Goal: Task Accomplishment & Management: Complete application form

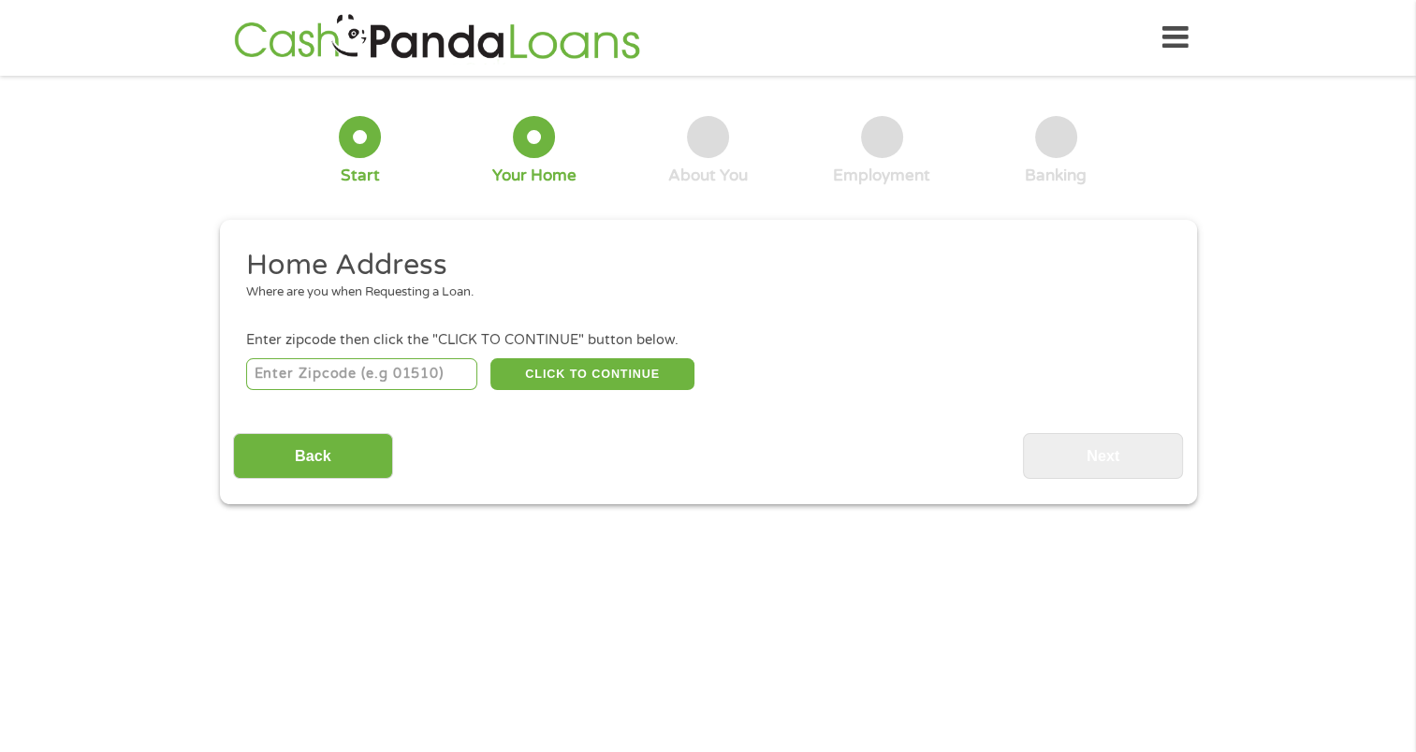
click at [327, 373] on input "number" at bounding box center [361, 374] width 231 height 32
type input "3"
type input "35611"
click at [578, 384] on button "CLICK TO CONTINUE" at bounding box center [592, 374] width 204 height 32
type input "35611"
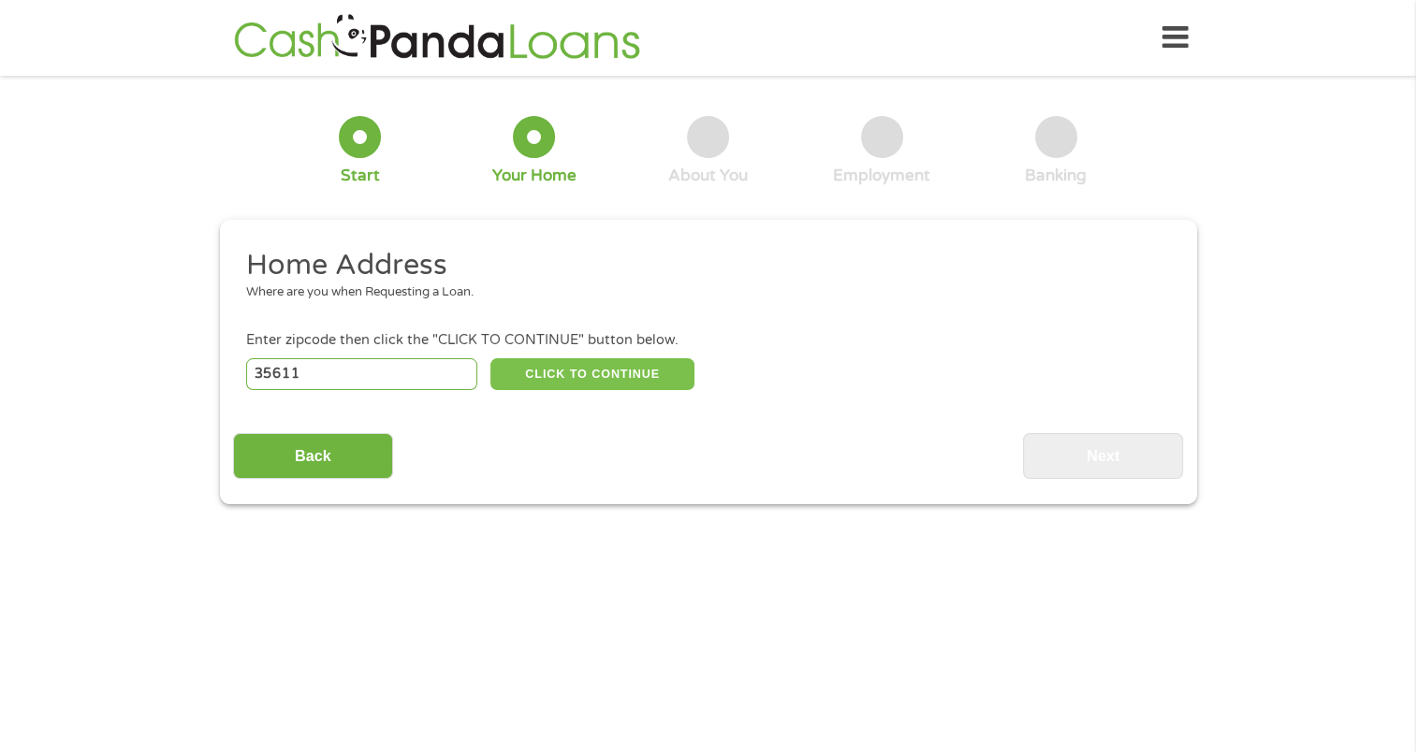
type input "[GEOGRAPHIC_DATA]"
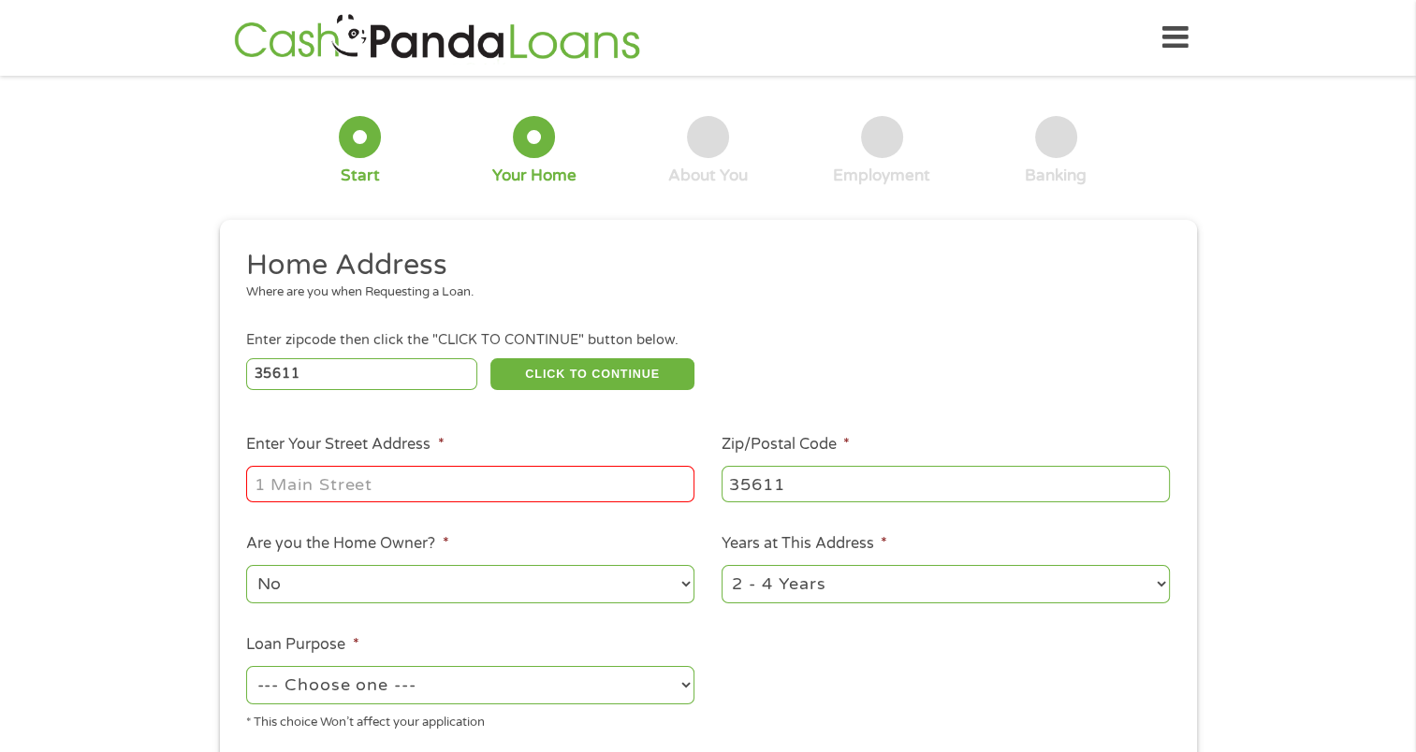
click at [400, 483] on input "Enter Your Street Address *" at bounding box center [470, 484] width 448 height 36
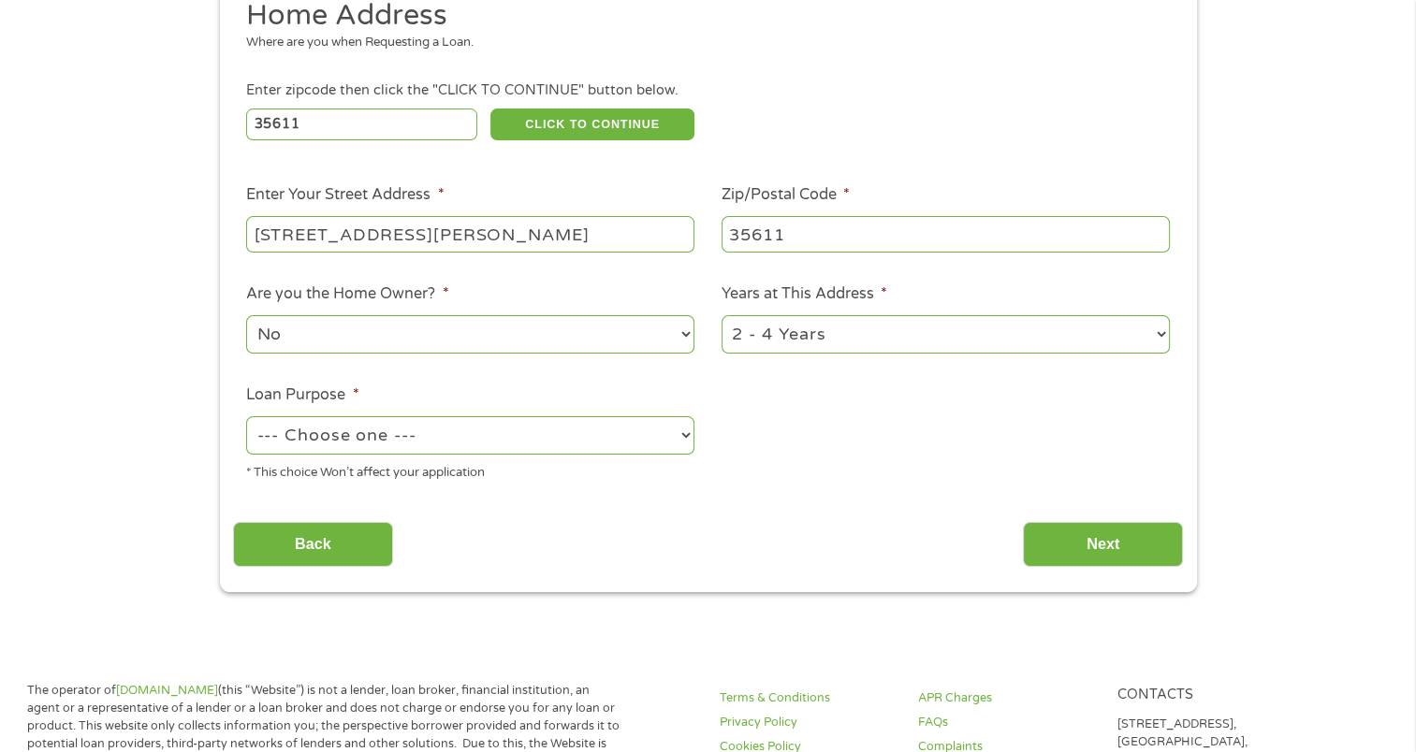
scroll to position [262, 0]
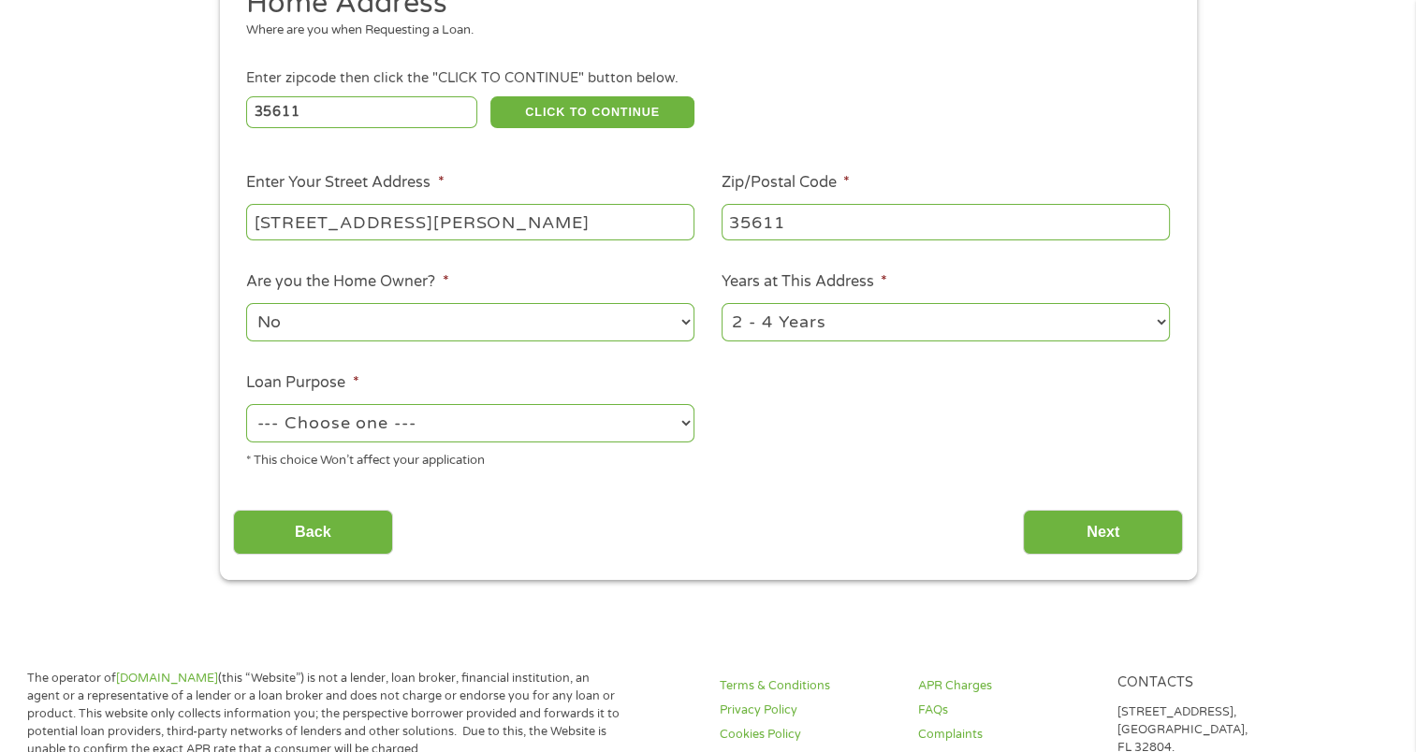
type input "[STREET_ADDRESS][PERSON_NAME]"
click at [685, 425] on select "--- Choose one --- Pay Bills Debt Consolidation Home Improvement Major Purchase…" at bounding box center [470, 423] width 448 height 38
select select "paybills"
click at [246, 406] on select "--- Choose one --- Pay Bills Debt Consolidation Home Improvement Major Purchase…" at bounding box center [470, 423] width 448 height 38
click at [1059, 530] on input "Next" at bounding box center [1103, 533] width 160 height 46
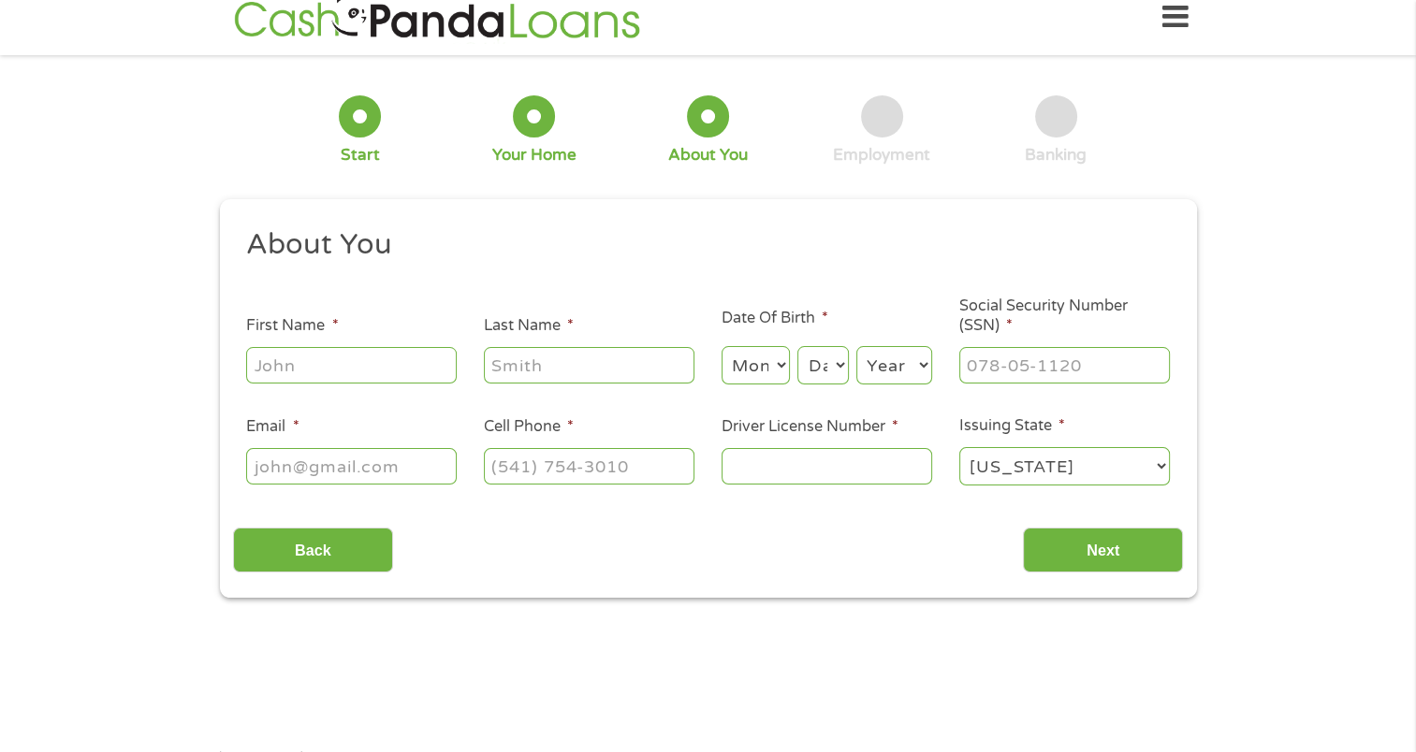
scroll to position [0, 0]
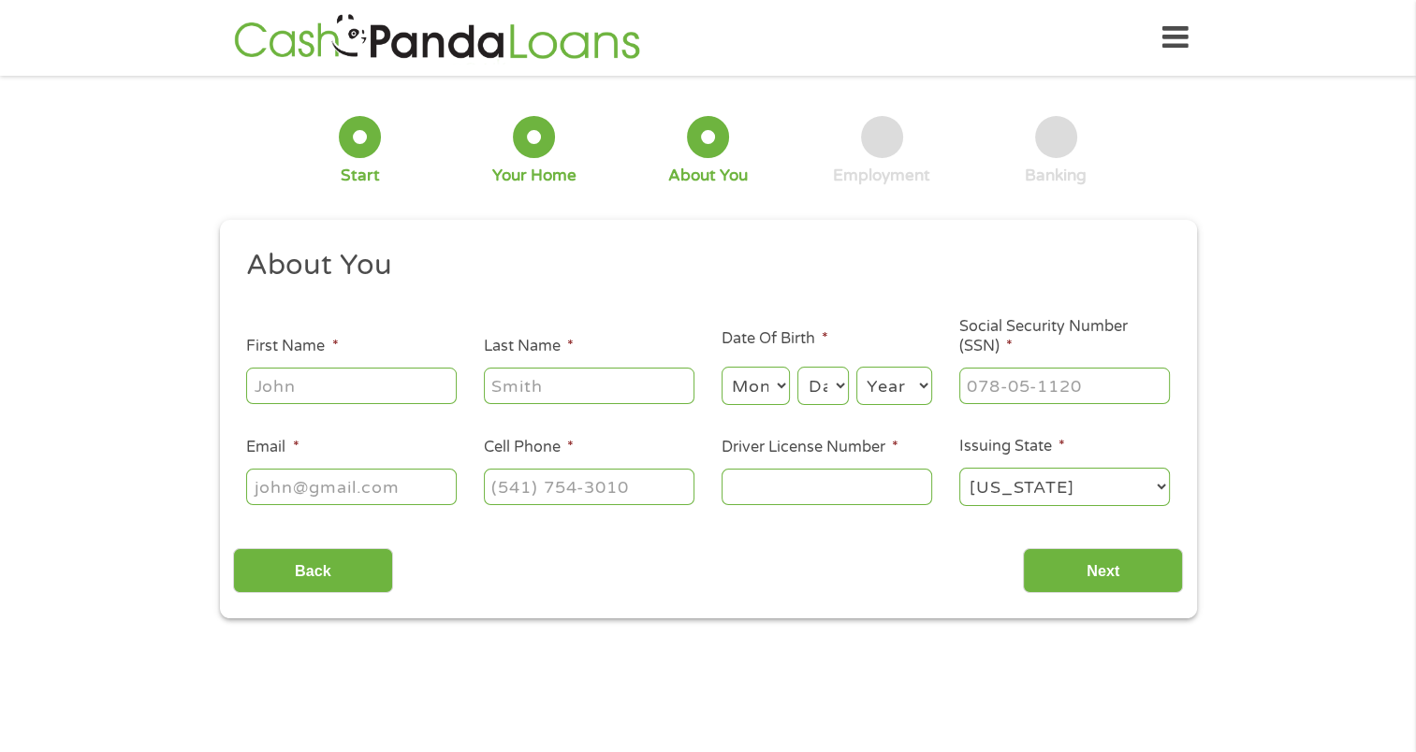
click at [387, 382] on input "First Name *" at bounding box center [351, 386] width 211 height 36
type input "[PERSON_NAME]"
type input "b"
type input "[PERSON_NAME]"
click at [780, 387] on select "Month 1 2 3 4 5 6 7 8 9 10 11 12" at bounding box center [755, 386] width 68 height 38
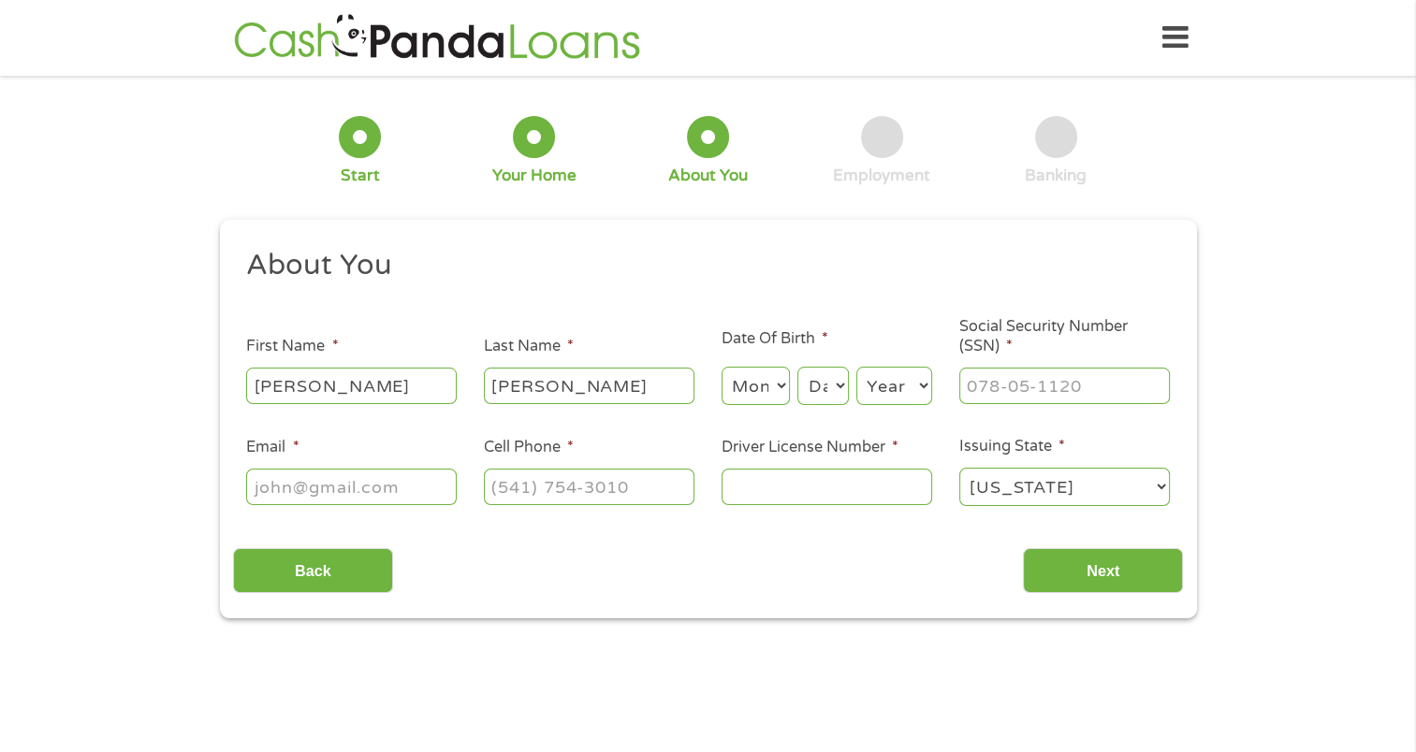
select select "12"
click at [721, 368] on select "Month 1 2 3 4 5 6 7 8 9 10 11 12" at bounding box center [755, 386] width 68 height 38
click at [840, 389] on select "Day 1 2 3 4 5 6 7 8 9 10 11 12 13 14 15 16 17 18 19 20 21 22 23 24 25 26 27 28 …" at bounding box center [822, 386] width 51 height 38
select select "17"
click at [797, 368] on select "Day 1 2 3 4 5 6 7 8 9 10 11 12 13 14 15 16 17 18 19 20 21 22 23 24 25 26 27 28 …" at bounding box center [822, 386] width 51 height 38
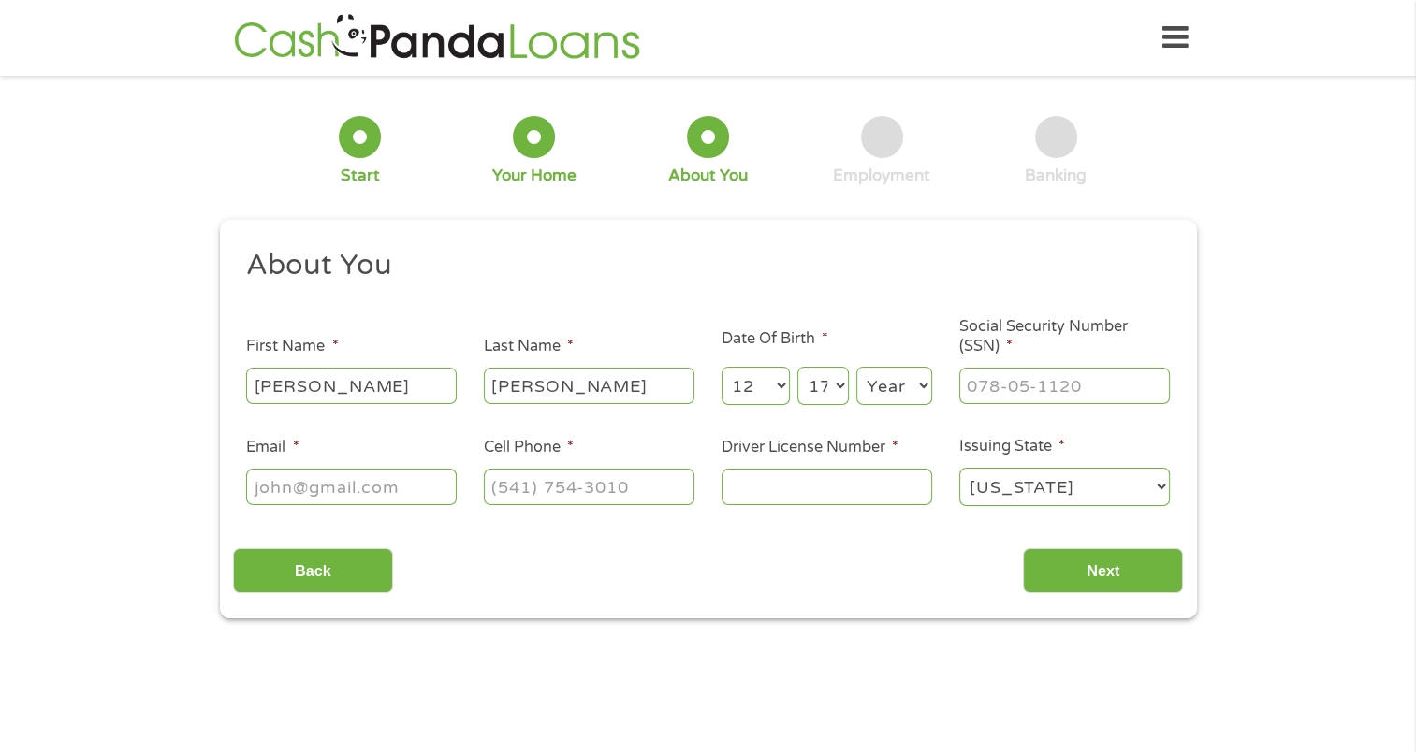
click at [912, 392] on select "Year [DATE] 2006 2005 2004 2003 2002 2001 2000 1999 1998 1997 1996 1995 1994 19…" at bounding box center [894, 386] width 76 height 38
select select "1978"
click at [856, 368] on select "Year [DATE] 2006 2005 2004 2003 2002 2001 2000 1999 1998 1997 1996 1995 1994 19…" at bounding box center [894, 386] width 76 height 38
click at [1007, 392] on input "___-__-____" at bounding box center [1064, 386] width 211 height 36
type input "342-68-1659"
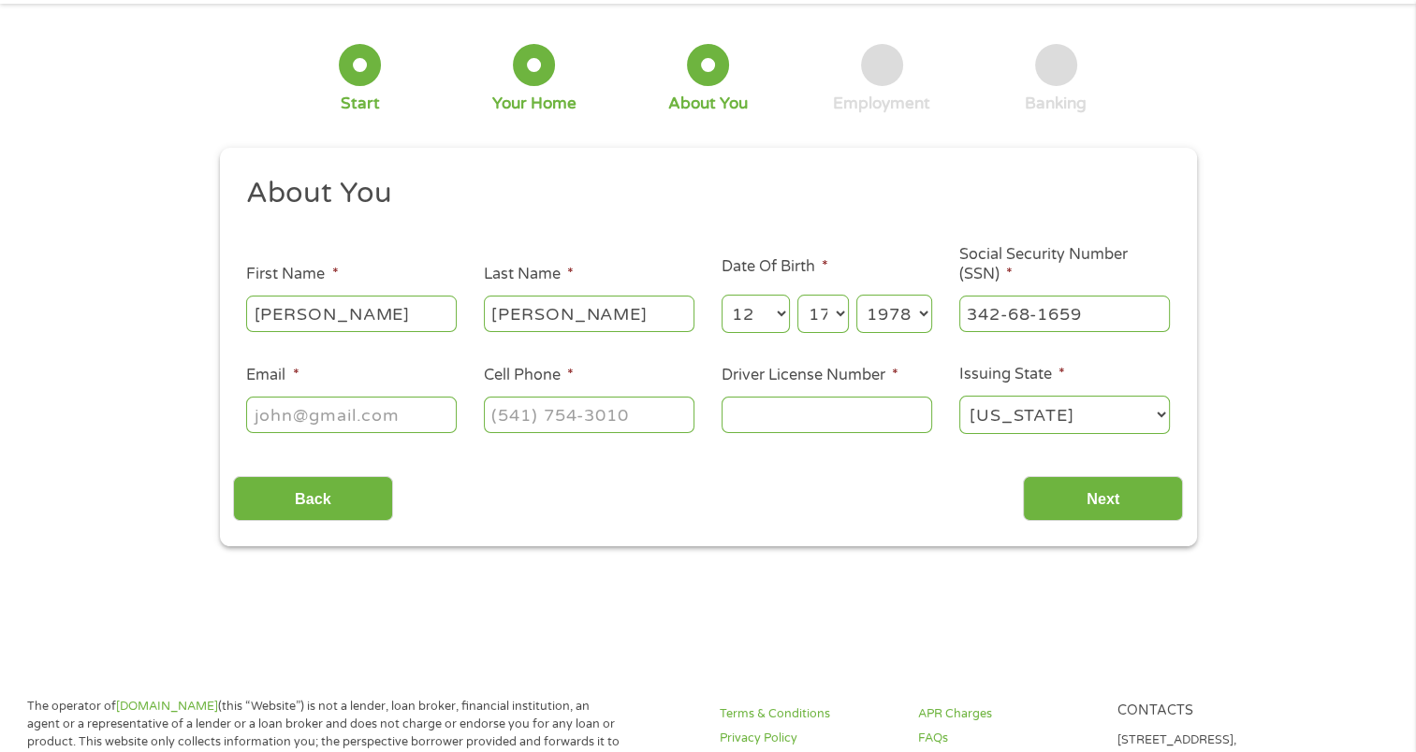
scroll to position [66, 0]
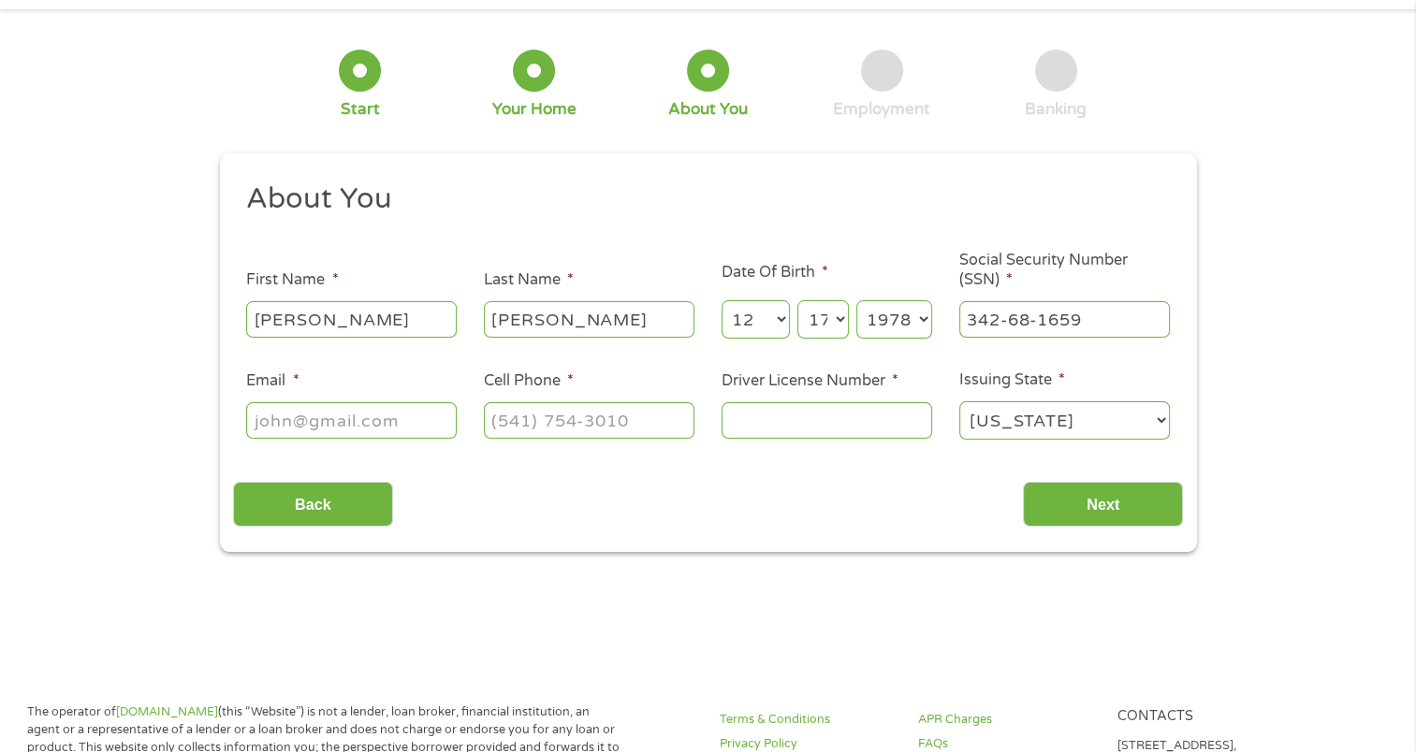
click at [312, 427] on input "Email *" at bounding box center [351, 420] width 211 height 36
type input "[EMAIL_ADDRESS][DOMAIN_NAME]"
click at [498, 423] on input "(___) ___-____" at bounding box center [589, 420] width 211 height 36
type input "[PHONE_NUMBER]"
click at [756, 418] on input "Driver License Number *" at bounding box center [826, 420] width 211 height 36
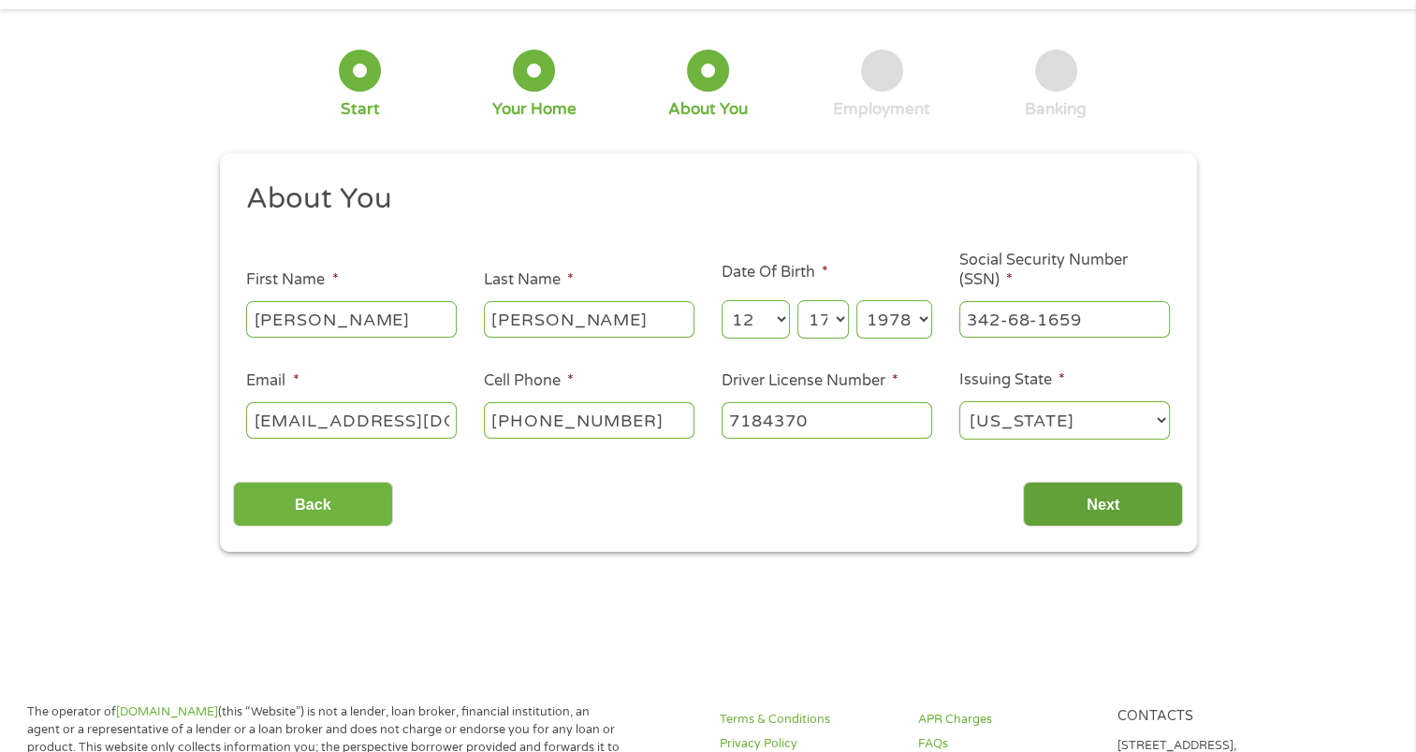
type input "7184370"
click at [1082, 498] on input "Next" at bounding box center [1103, 505] width 160 height 46
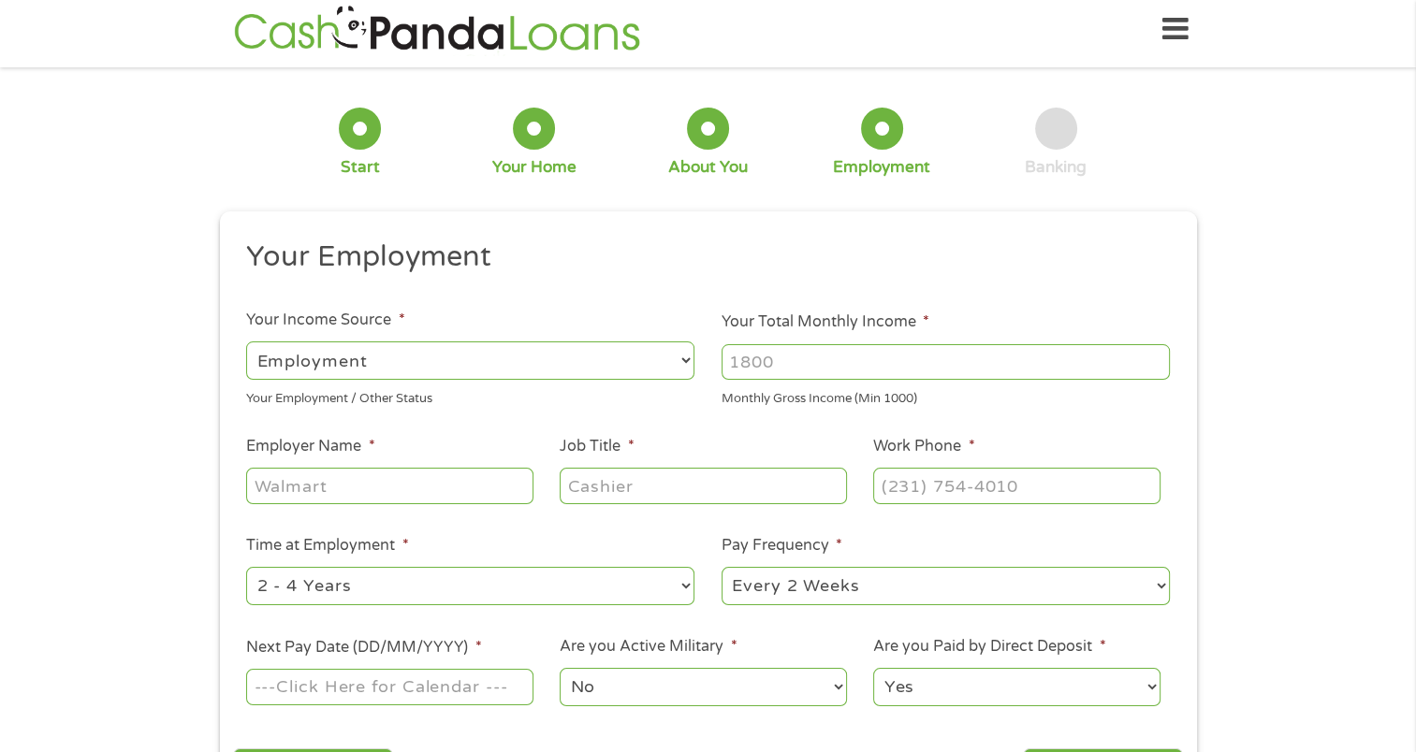
scroll to position [0, 0]
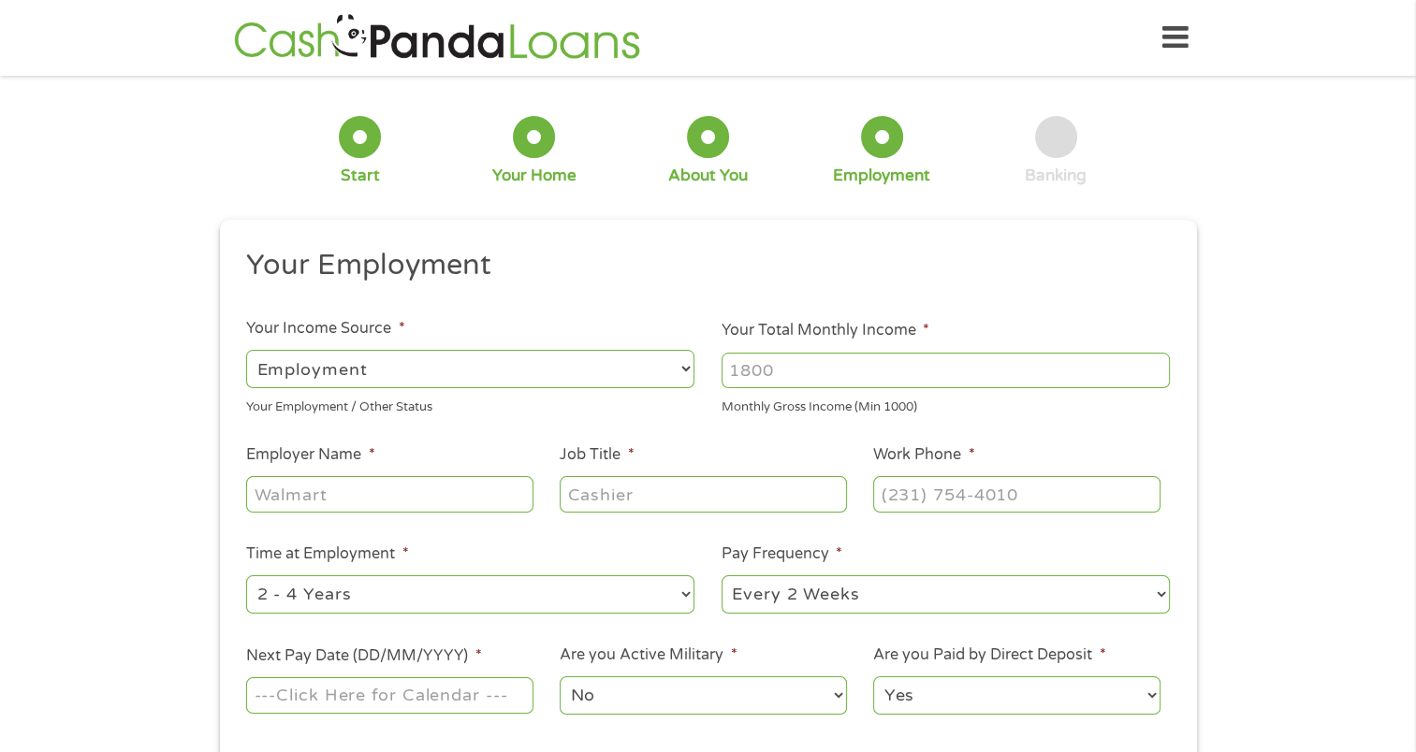
click at [1154, 381] on input "Your Total Monthly Income *" at bounding box center [945, 371] width 448 height 36
click at [1153, 375] on input "1000" at bounding box center [945, 371] width 448 height 36
type input "4600"
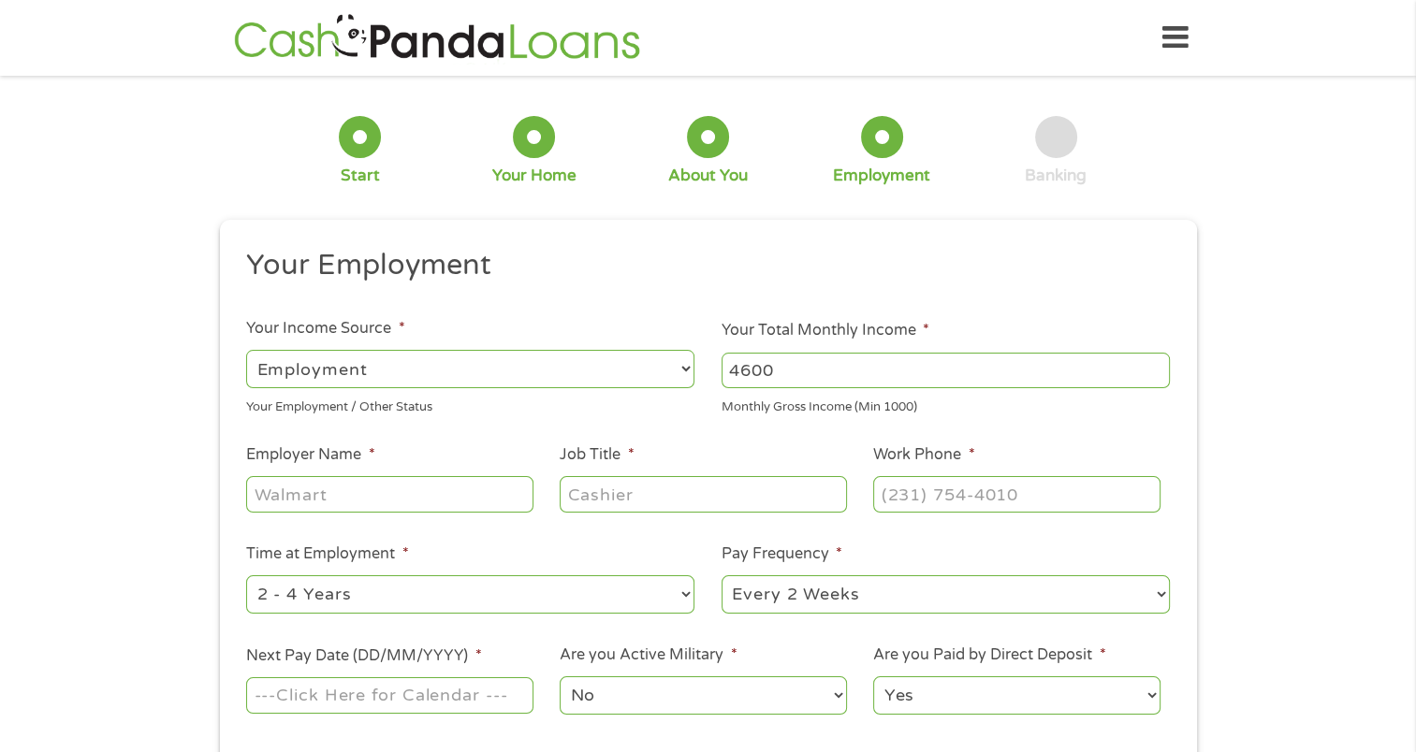
click at [472, 498] on input "Employer Name *" at bounding box center [389, 494] width 286 height 36
type input "[PERSON_NAME] Express, Inc"
click at [629, 504] on input "Job Title *" at bounding box center [702, 494] width 286 height 36
type input "Logistics Team Lead @ MTM"
type input "(___) ___-____"
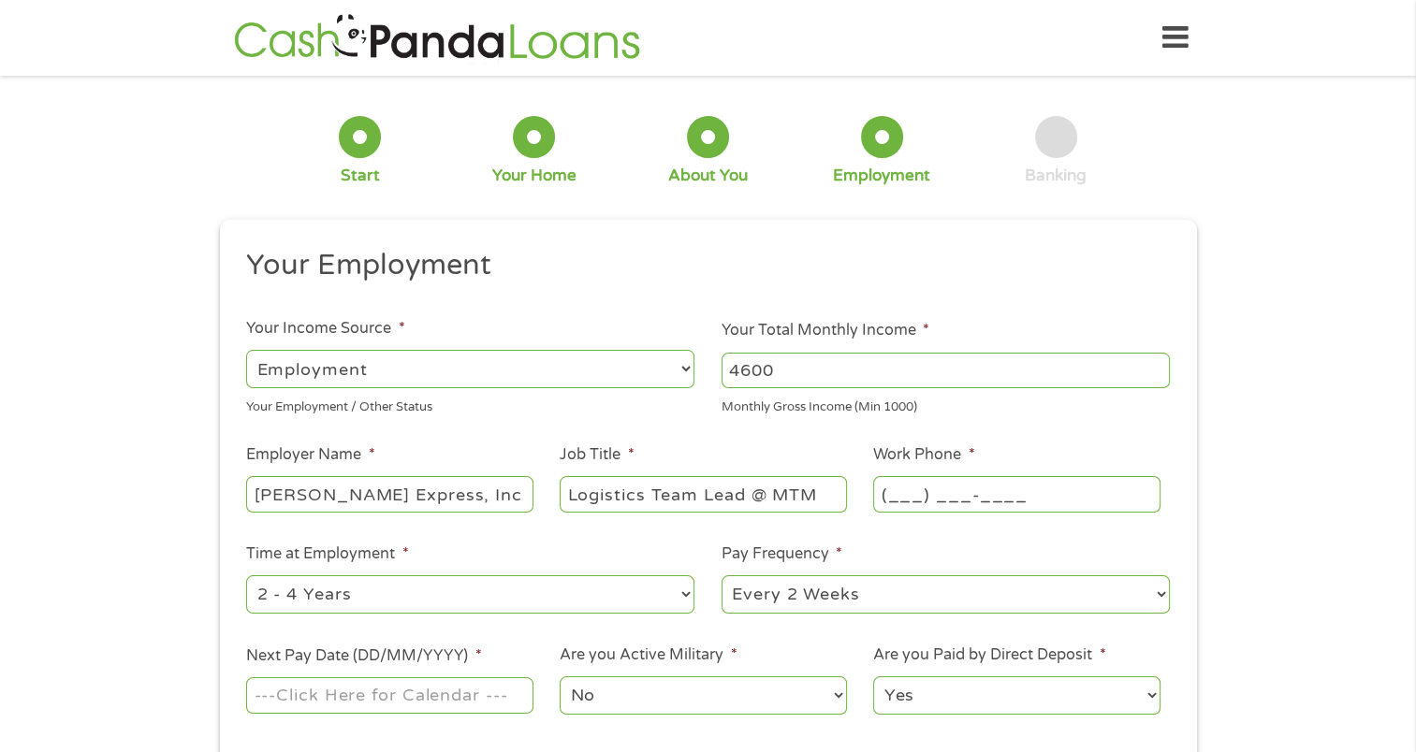
click at [893, 498] on input "(___) ___-____" at bounding box center [1016, 494] width 286 height 36
click at [670, 546] on li "Time at Employment * --- Choose one --- 1 Year or less 1 - 2 Years 2 - 4 Years …" at bounding box center [470, 580] width 475 height 74
click at [1159, 591] on select "--- Choose one --- Every 2 Weeks Every Week Monthly Semi-Monthly" at bounding box center [945, 594] width 448 height 38
select select "weekly"
click at [721, 576] on select "--- Choose one --- Every 2 Weeks Every Week Monthly Semi-Monthly" at bounding box center [945, 594] width 448 height 38
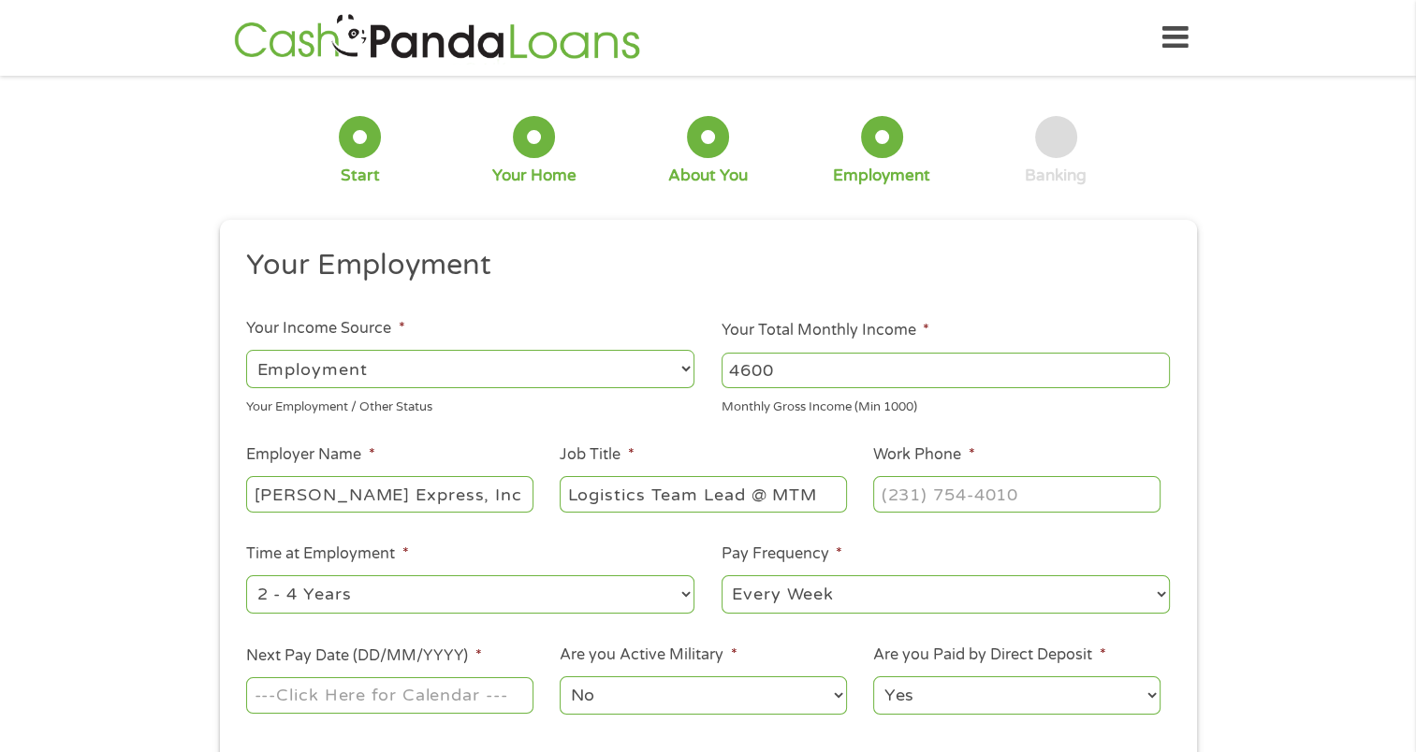
click at [468, 702] on input "Next Pay Date (DD/MM/YYYY) *" at bounding box center [389, 695] width 286 height 36
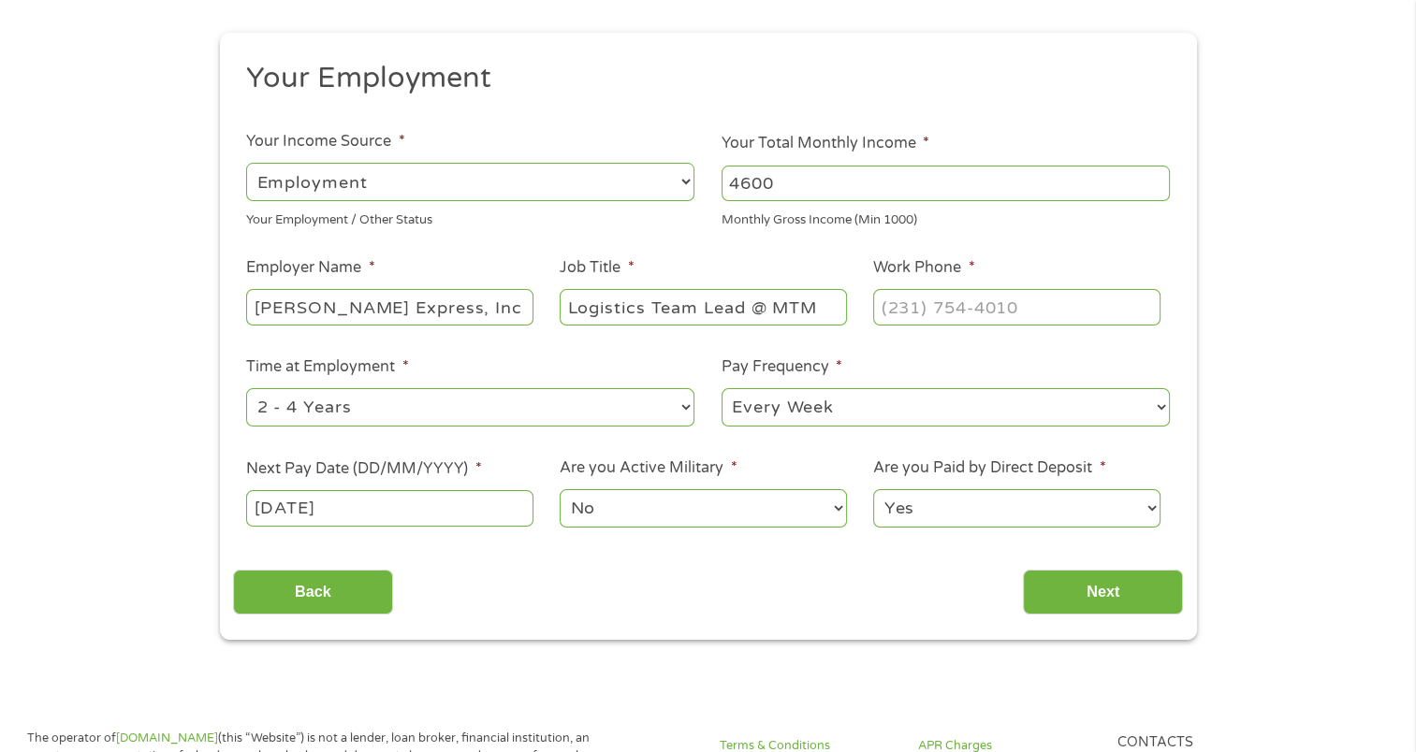
scroll to position [202, 0]
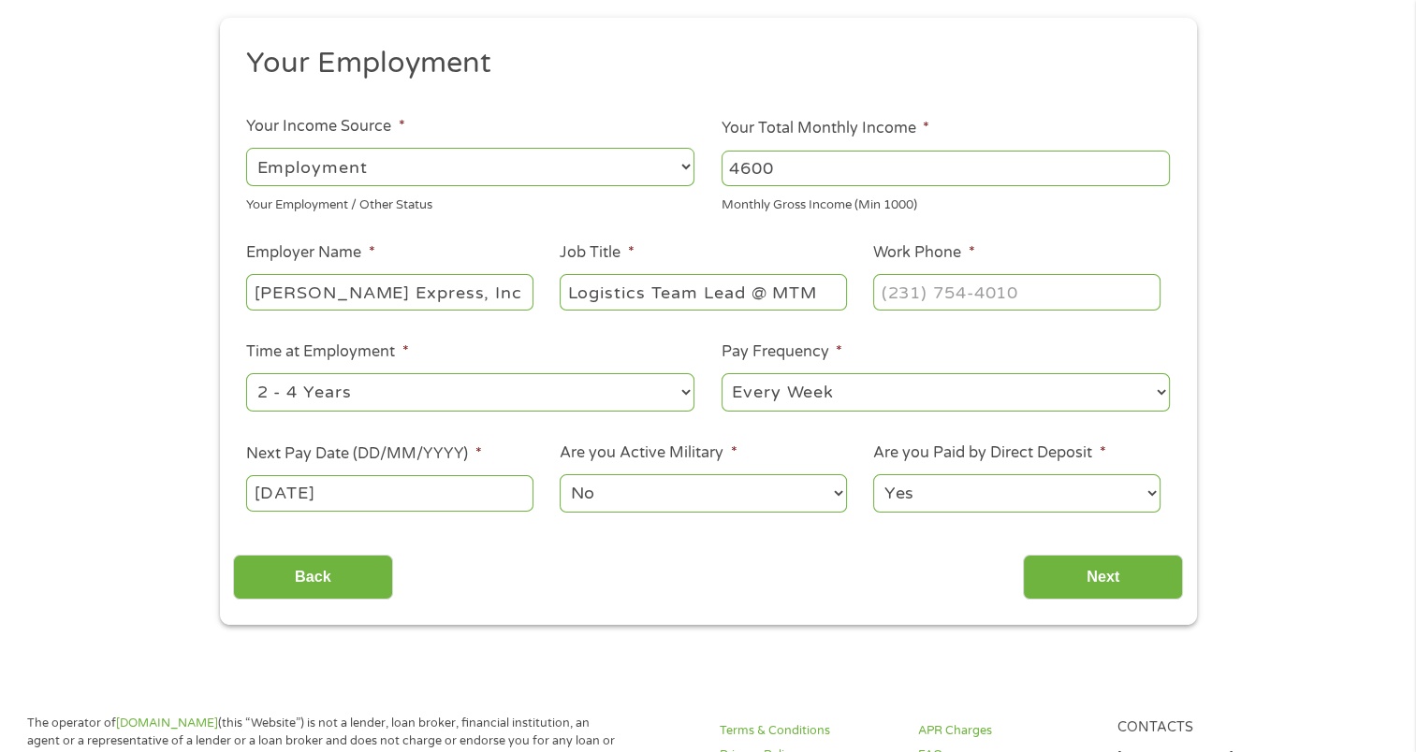
type input "[DATE]"
click at [895, 292] on input "(___) ___-____" at bounding box center [1016, 292] width 286 height 36
click at [891, 293] on input "(___) ___-____" at bounding box center [1016, 292] width 286 height 36
type input "[PHONE_NUMBER]"
click at [820, 543] on div "Back Next" at bounding box center [708, 570] width 950 height 59
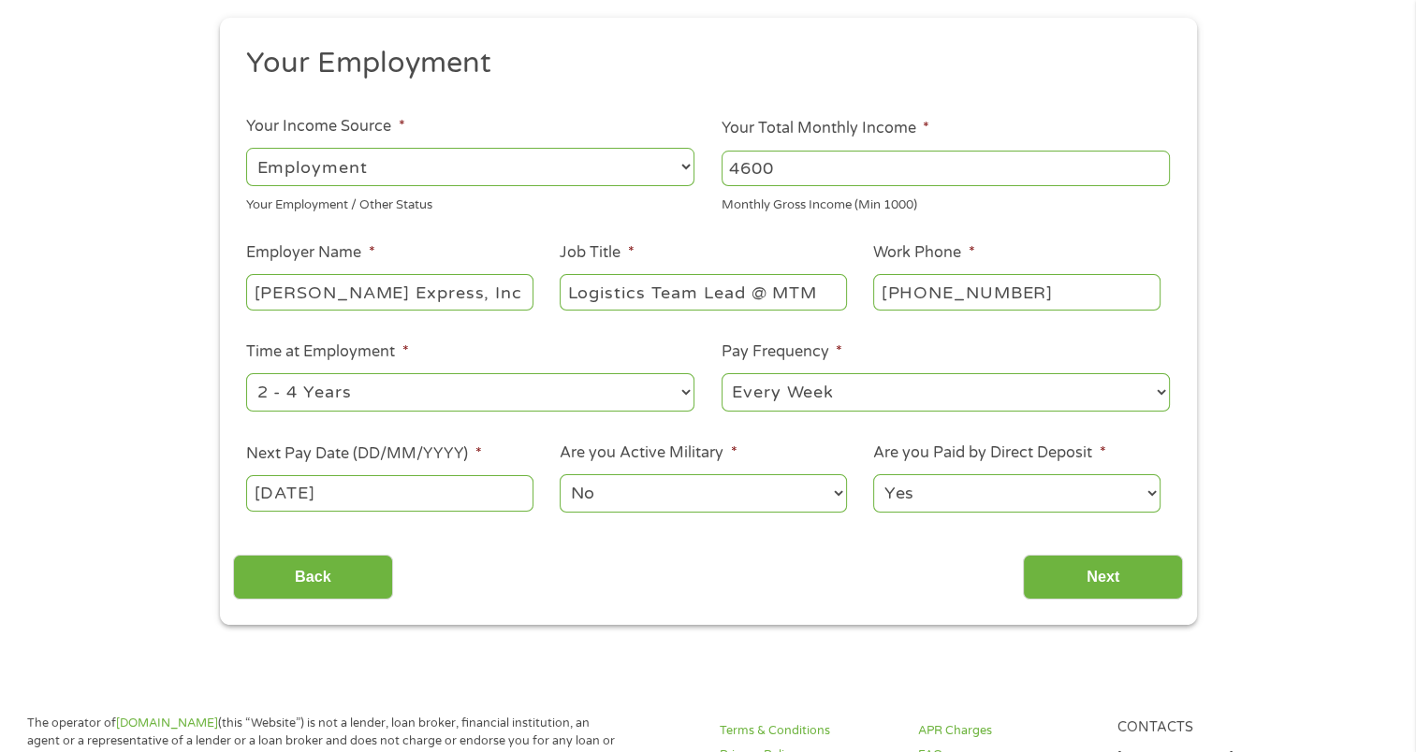
click at [797, 175] on input "4600" at bounding box center [945, 169] width 448 height 36
type input "4600.00"
click at [1082, 576] on input "Next" at bounding box center [1103, 578] width 160 height 46
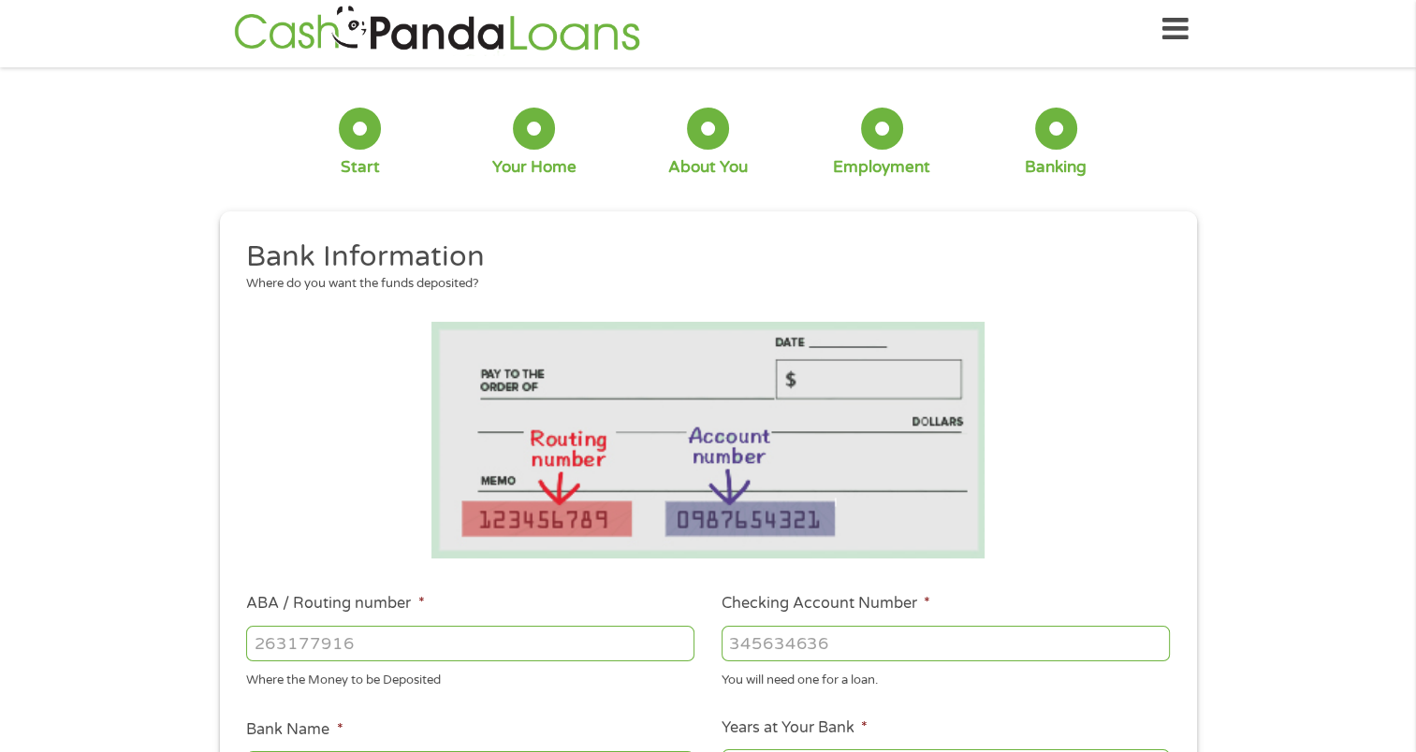
scroll to position [0, 0]
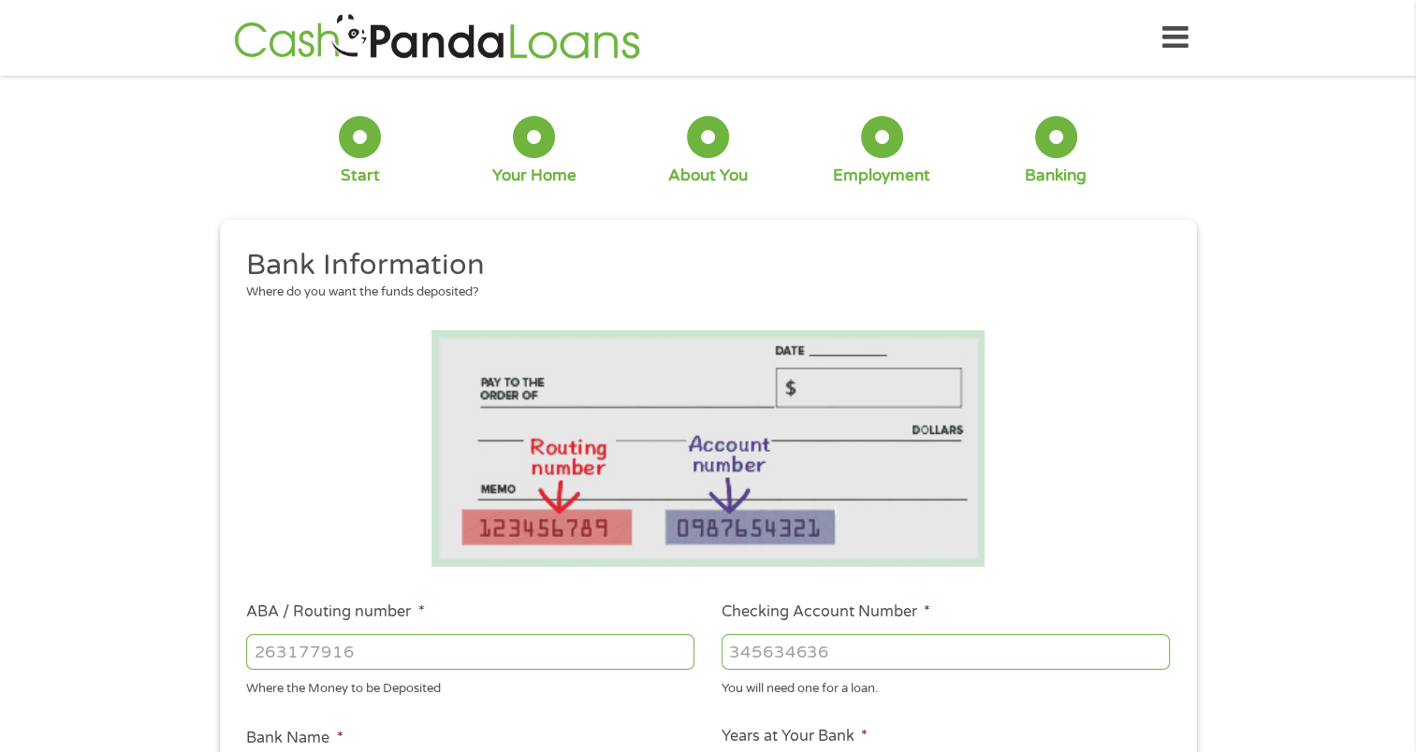
click at [636, 645] on input "ABA / Routing number *" at bounding box center [470, 652] width 448 height 36
type input "262275835"
type input "REDSTONE FEDERAL CUHUNTSVILLE"
type input "262275835"
click at [863, 655] on input "Checking Account Number *" at bounding box center [945, 652] width 448 height 36
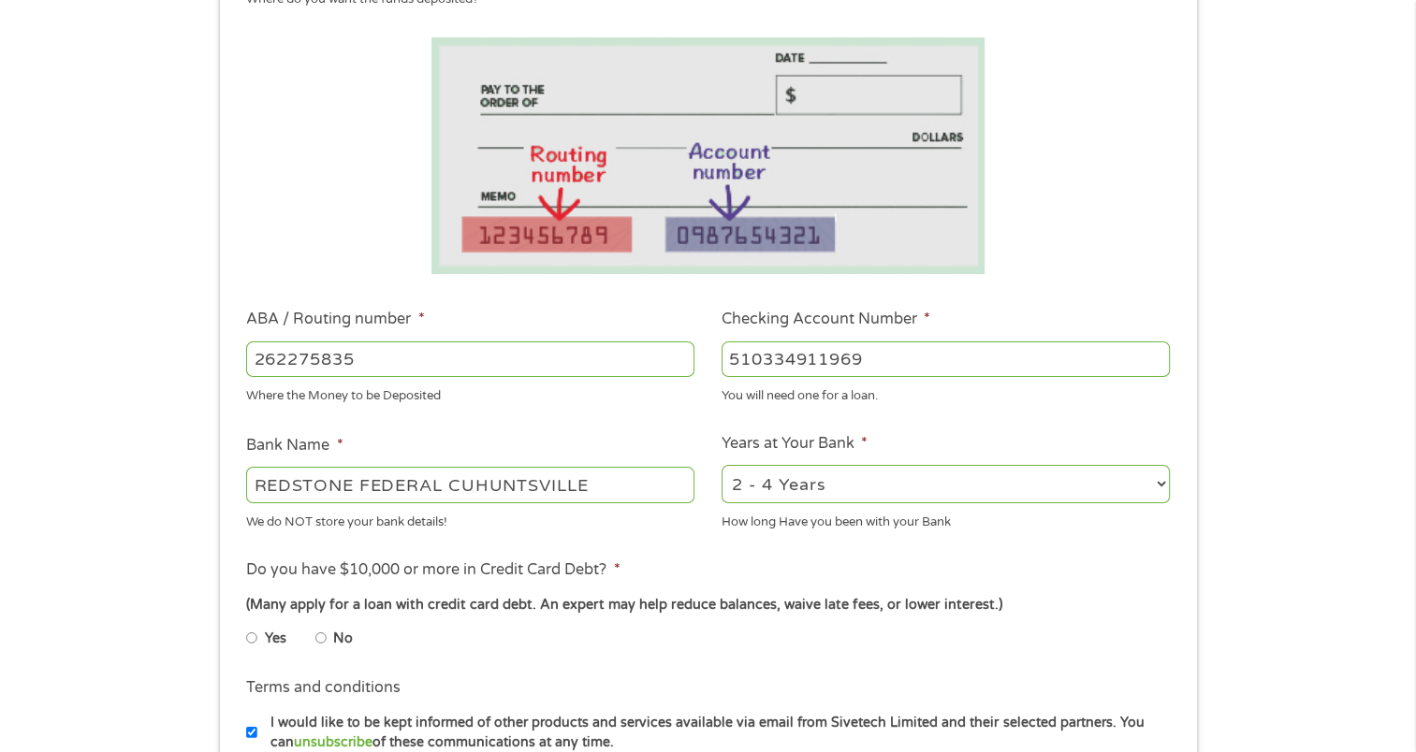
scroll to position [268, 0]
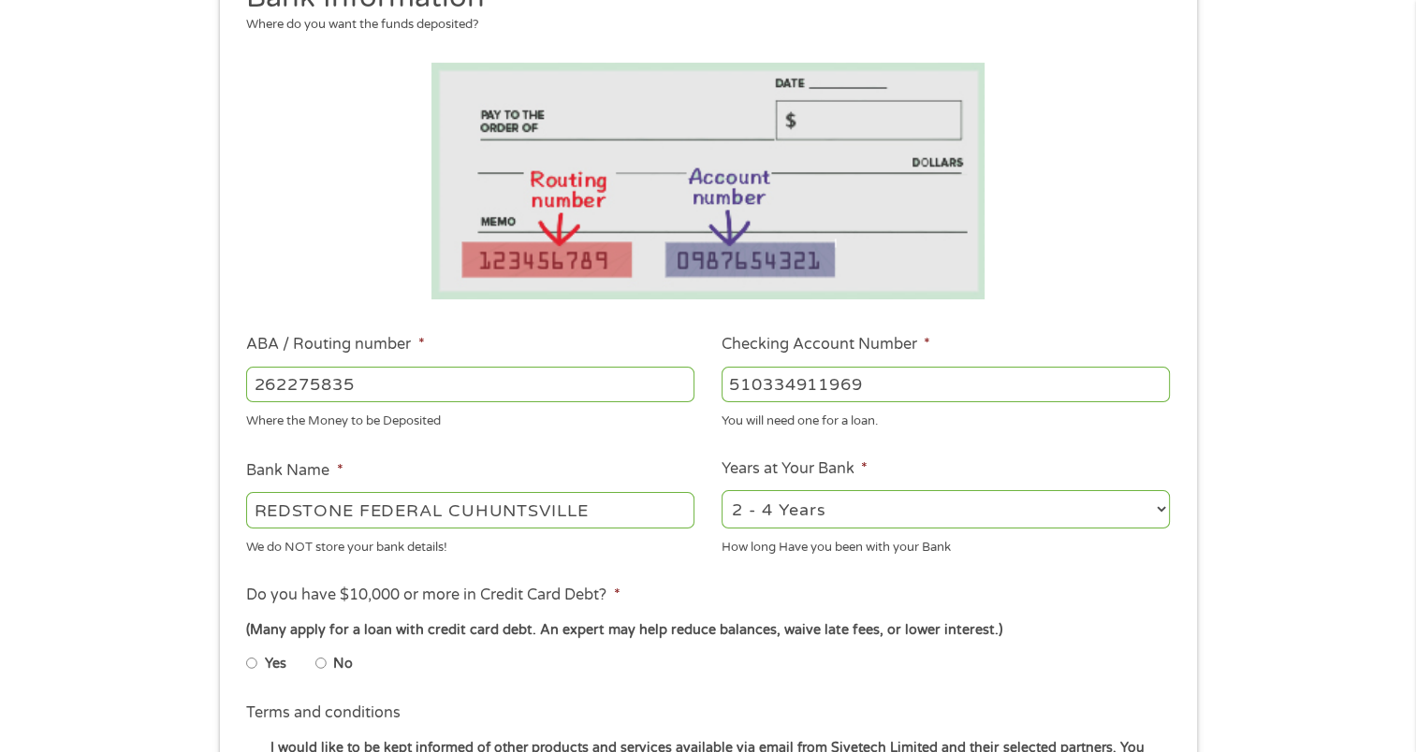
type input "510334911969"
click at [1159, 508] on select "2 - 4 Years 6 - 12 Months 1 - 2 Years Over 4 Years" at bounding box center [945, 509] width 448 height 38
select select "24months"
click at [721, 490] on select "2 - 4 Years 6 - 12 Months 1 - 2 Years Over 4 Years" at bounding box center [945, 509] width 448 height 38
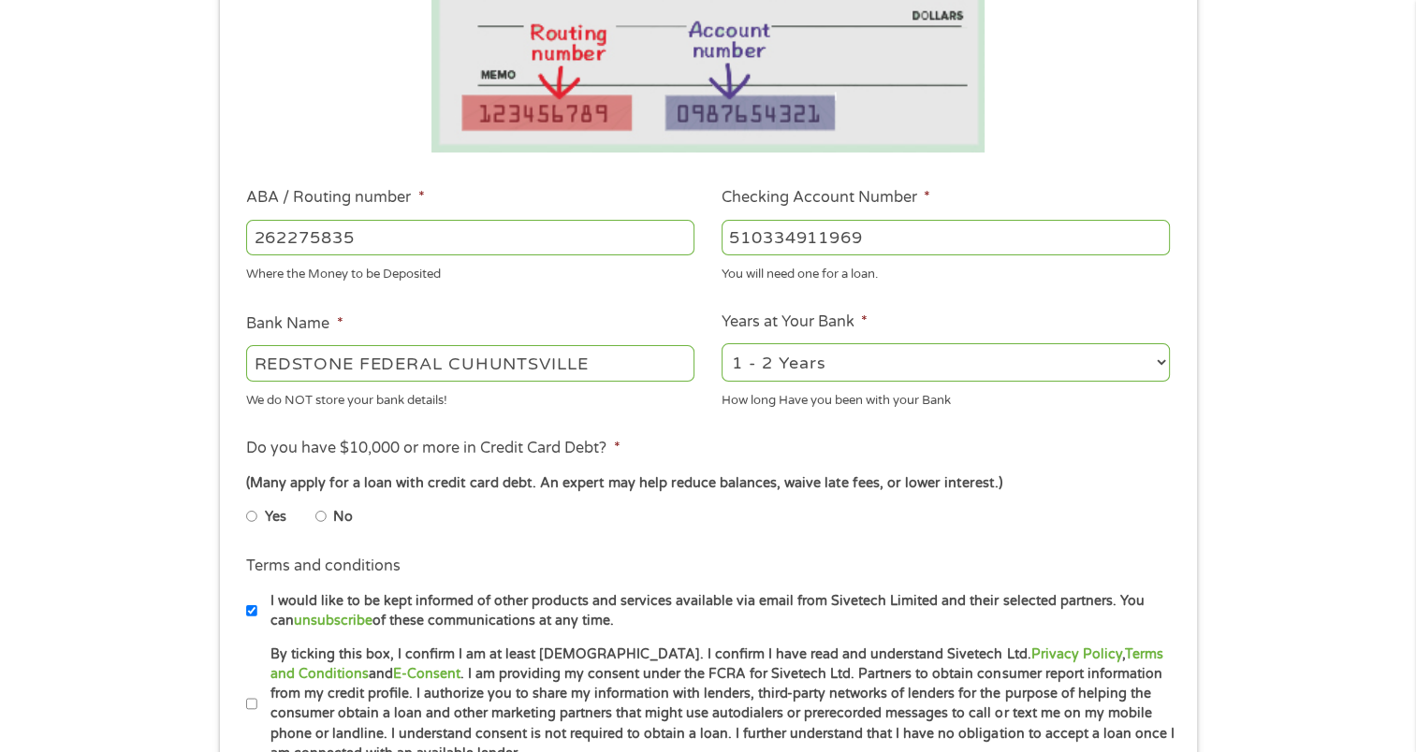
scroll to position [416, 0]
click at [322, 513] on input "No" at bounding box center [320, 515] width 11 height 30
radio input "true"
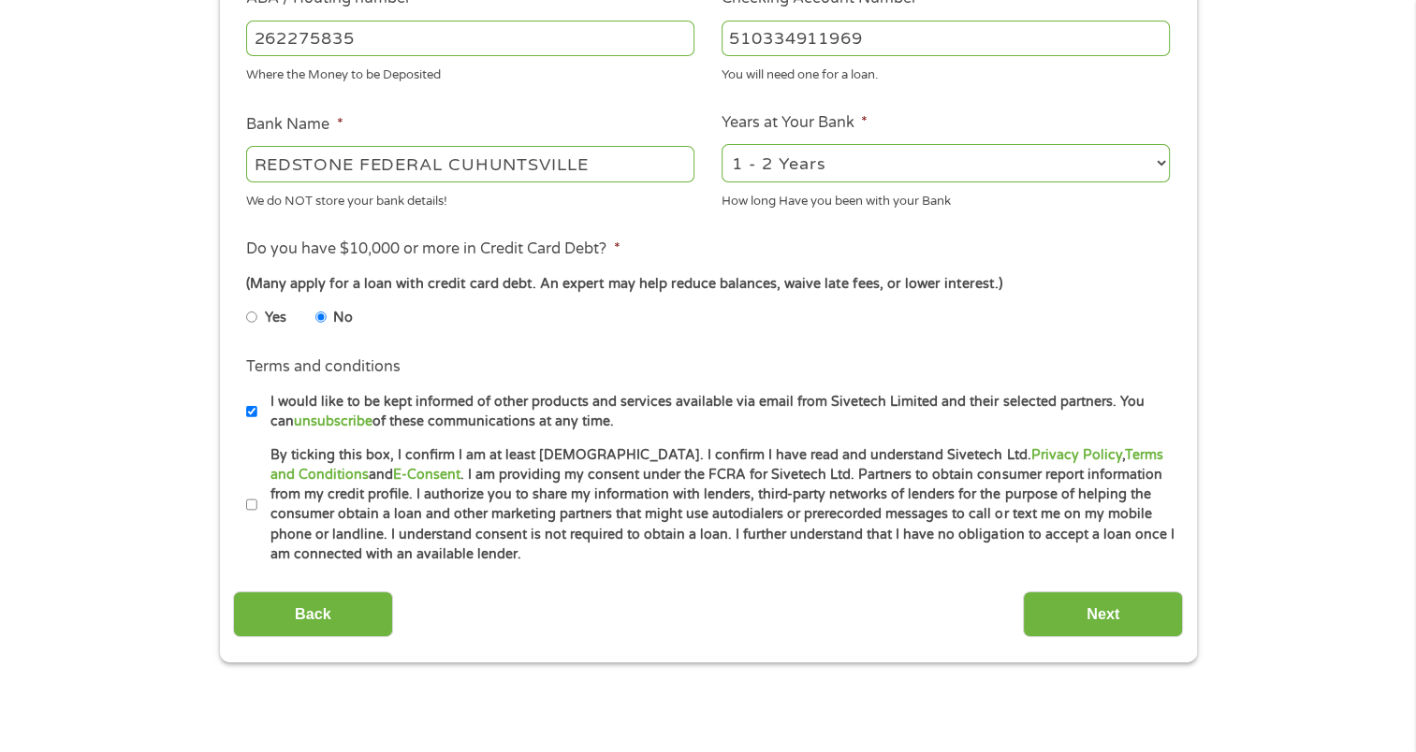
scroll to position [595, 0]
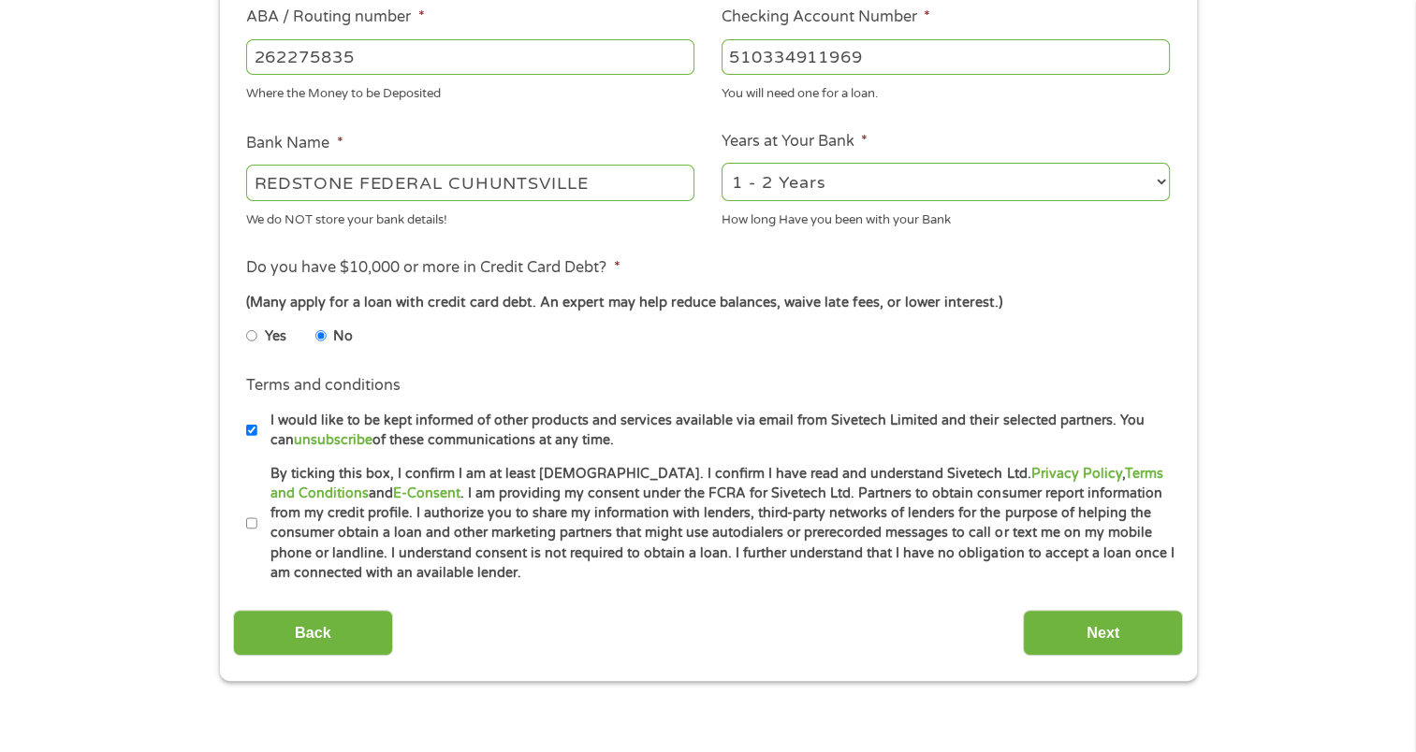
click at [252, 429] on input "I would like to be kept informed of other products and services available via e…" at bounding box center [251, 430] width 11 height 30
checkbox input "false"
click at [254, 524] on input "By ticking this box, I confirm I am at least [DEMOGRAPHIC_DATA]. I confirm I ha…" at bounding box center [251, 524] width 11 height 30
checkbox input "true"
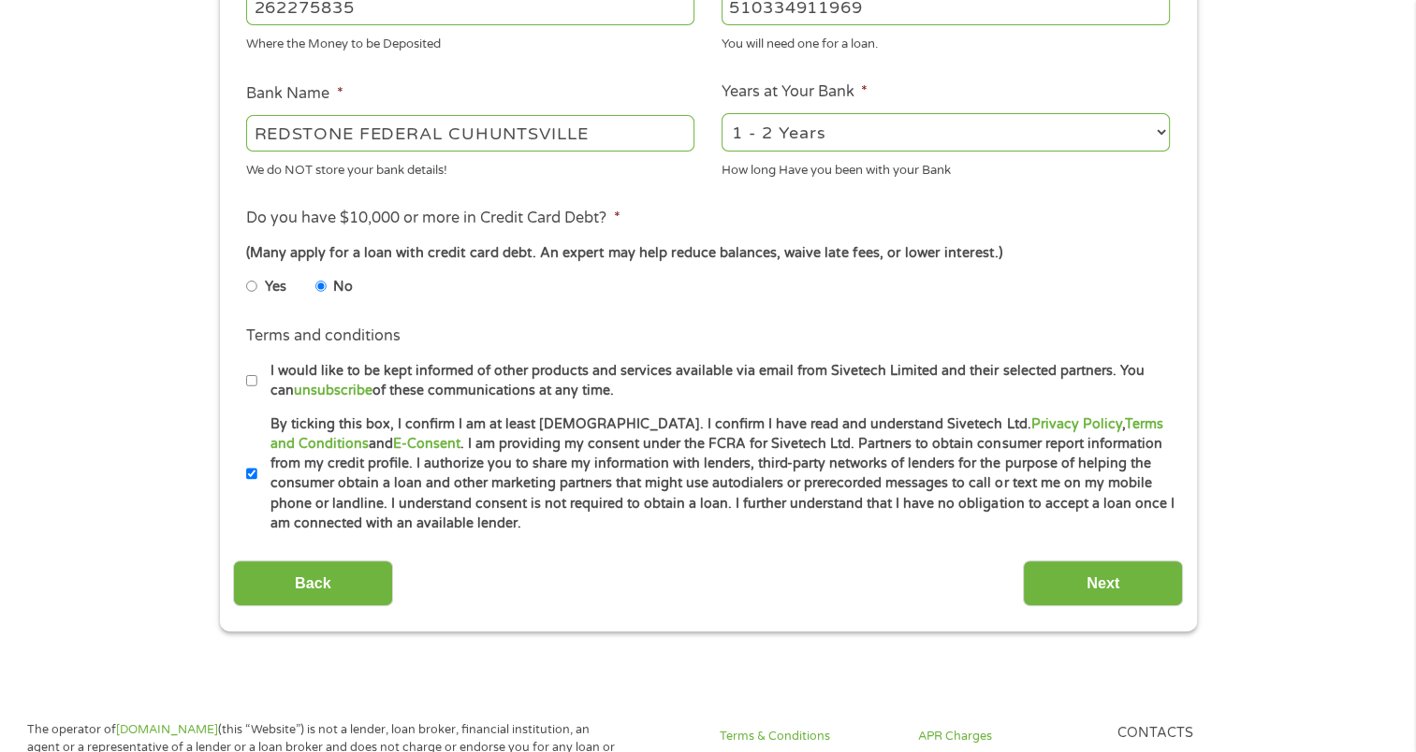
scroll to position [622, 0]
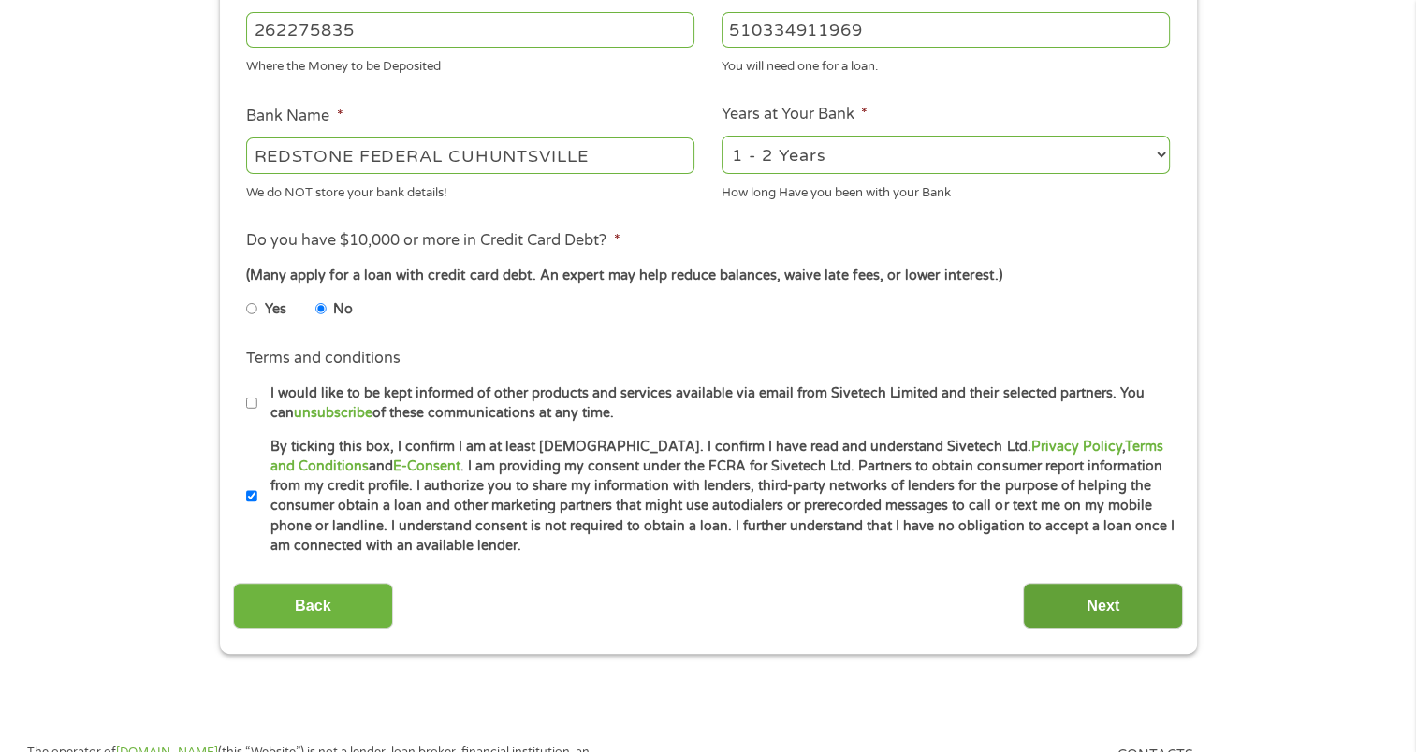
click at [1113, 600] on input "Next" at bounding box center [1103, 606] width 160 height 46
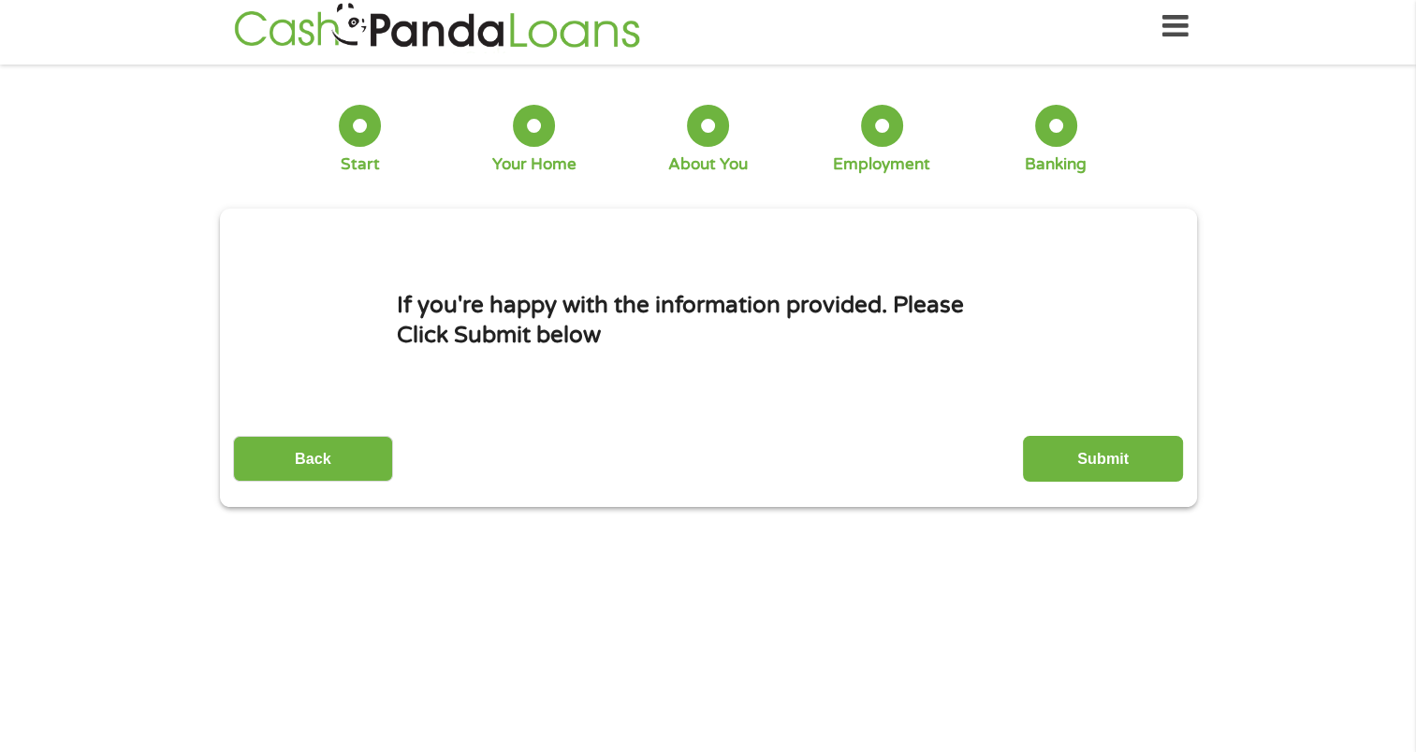
scroll to position [0, 0]
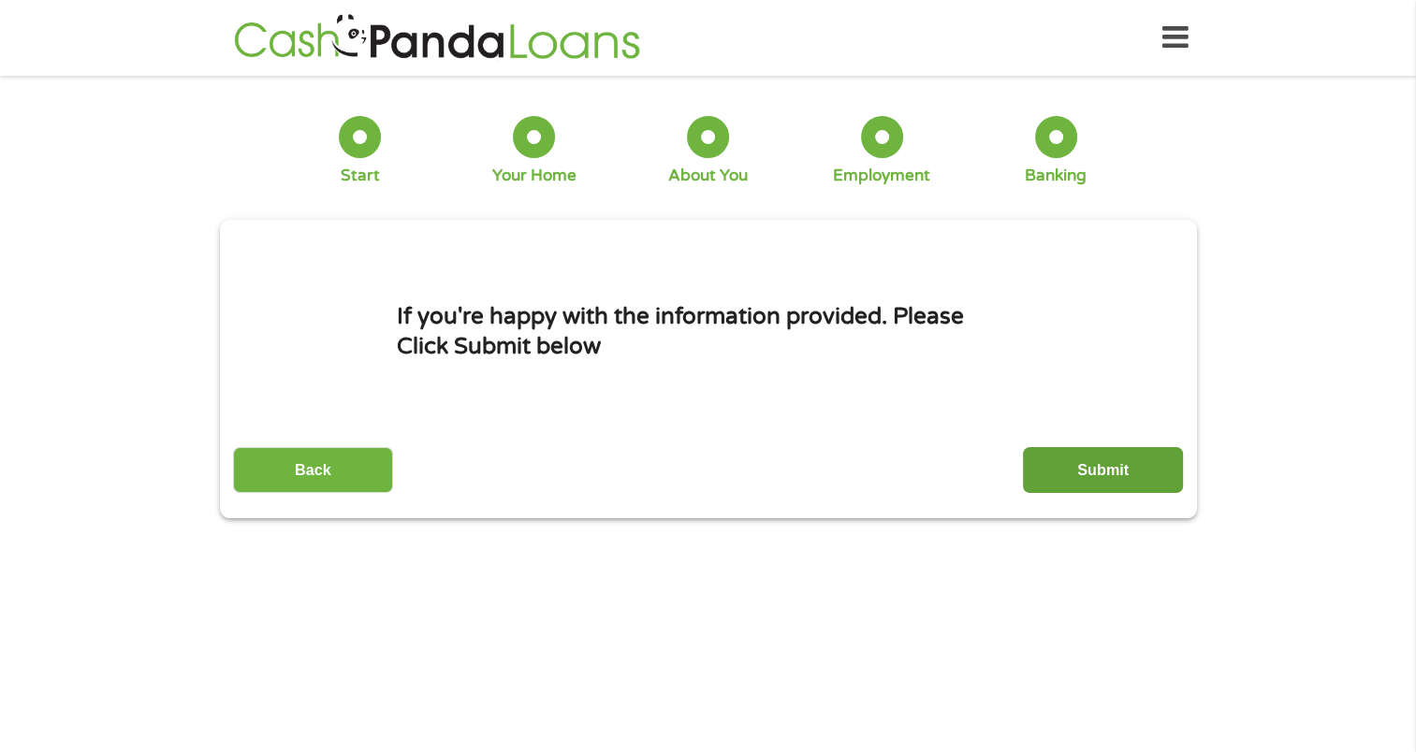
click at [1097, 473] on input "Submit" at bounding box center [1103, 470] width 160 height 46
